Goal: Task Accomplishment & Management: Use online tool/utility

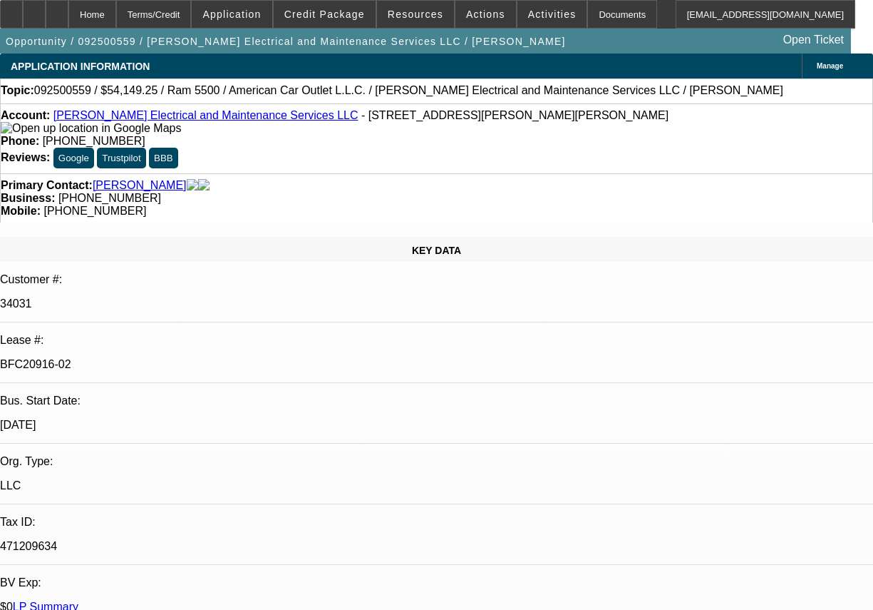
select select "0"
select select "2"
select select "0"
select select "2"
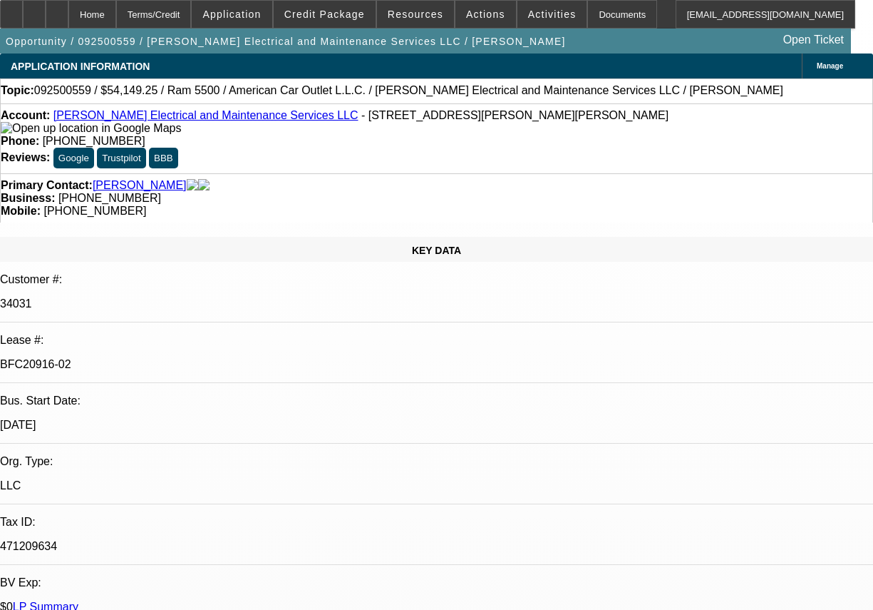
select select "0"
select select "2"
select select "0"
select select "0.1"
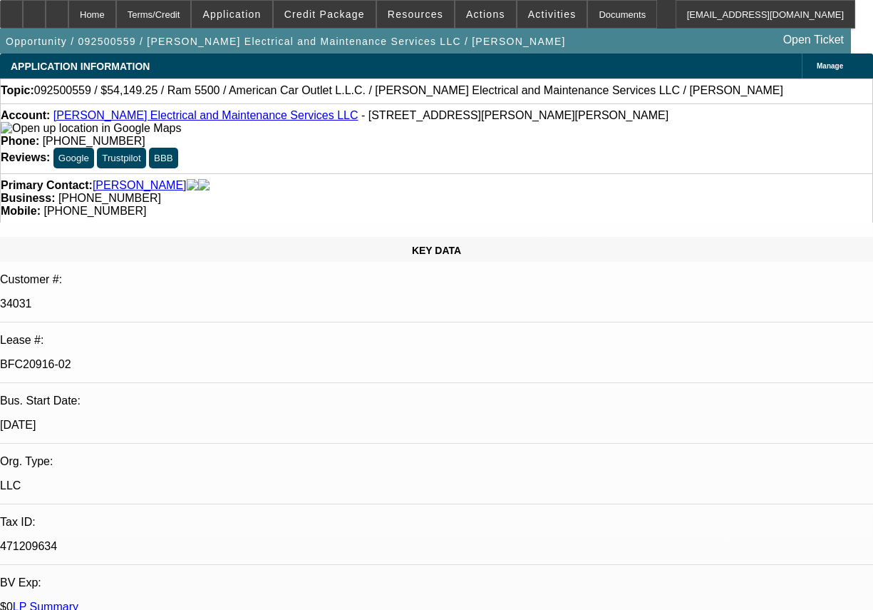
select select "2"
select select "0"
select select "1"
select select "2"
select select "6"
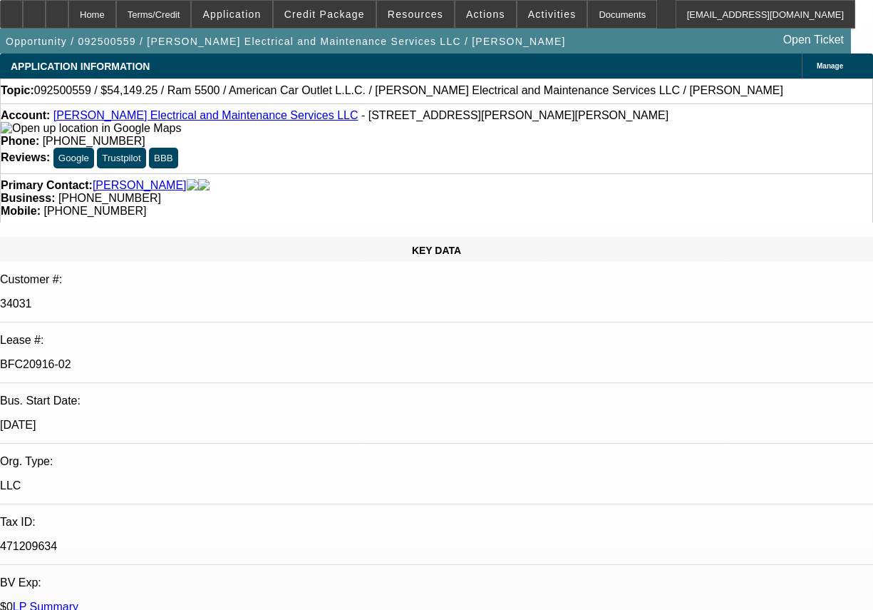
select select "1"
select select "2"
select select "6"
select select "1"
select select "2"
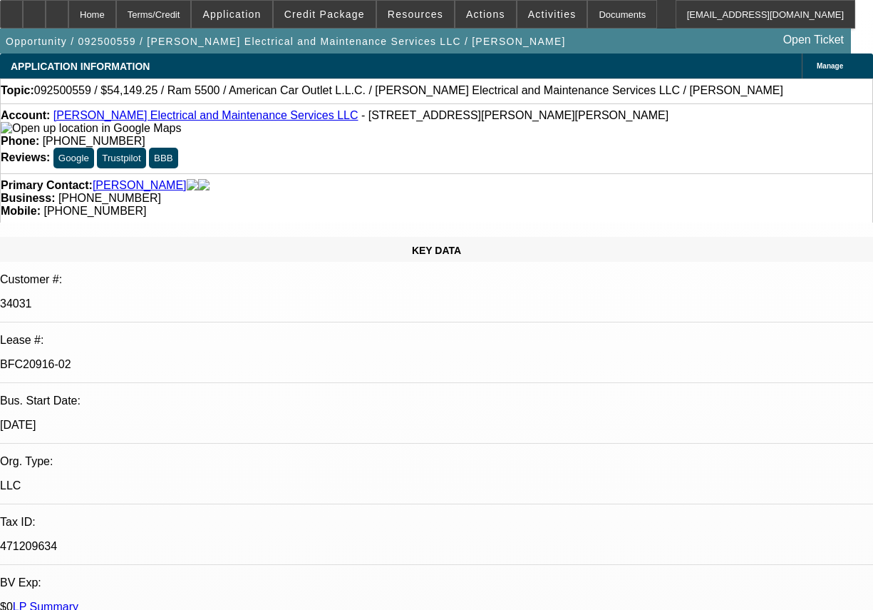
select select "6"
select select "1"
select select "2"
select select "6"
